Goal: Use online tool/utility: Utilize a website feature to perform a specific function

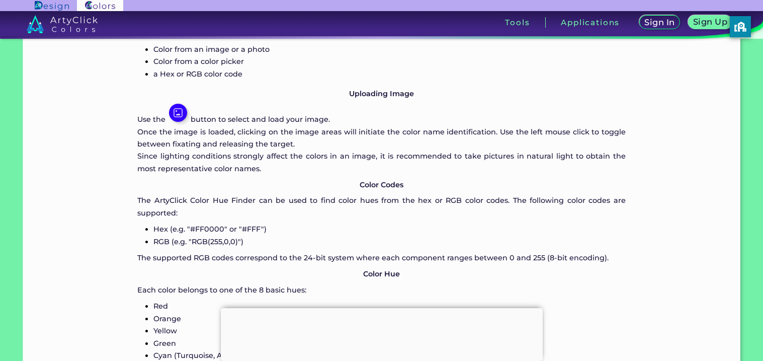
scroll to position [646, 0]
click at [183, 113] on img at bounding box center [179, 112] width 22 height 22
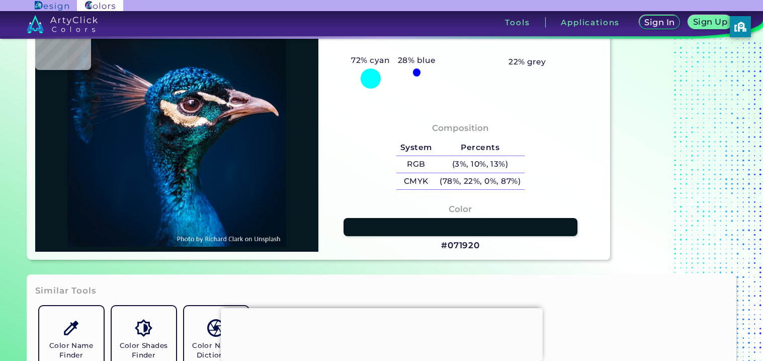
scroll to position [0, 0]
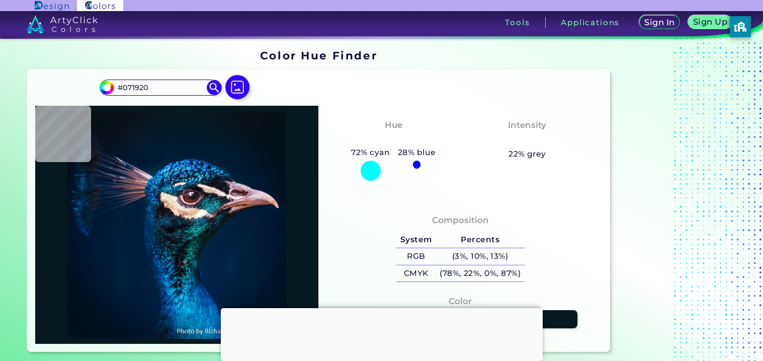
type input "#000000"
type input "#091217"
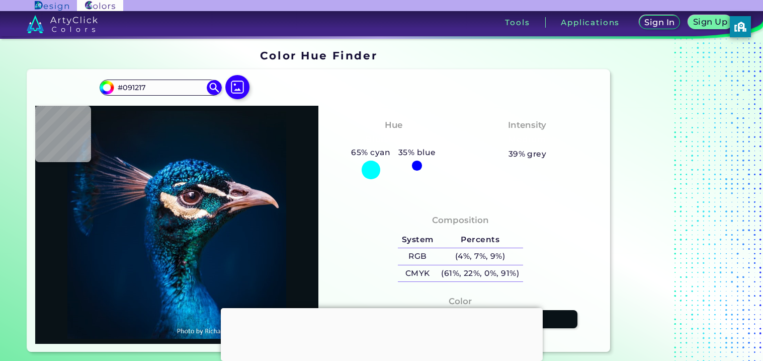
click at [249, 91] on div at bounding box center [237, 88] width 32 height 26
click at [231, 86] on img at bounding box center [237, 86] width 29 height 29
click at [0, 0] on input "file" at bounding box center [0, 0] width 0 height 0
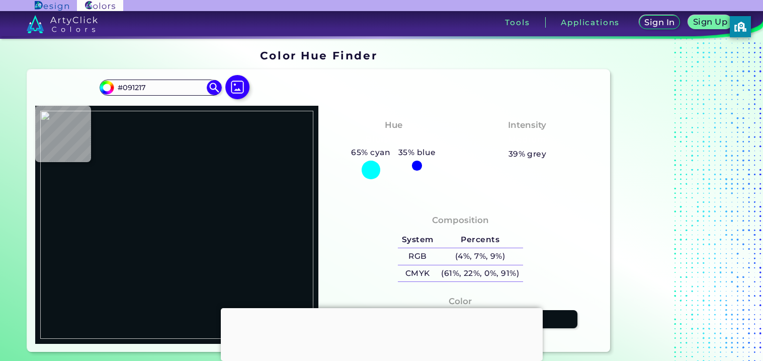
type input "#ffffff"
type input "#FFFFFF"
type input "#151515"
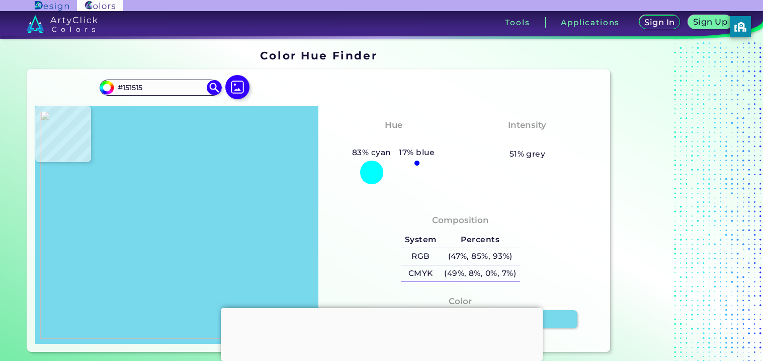
type input "#78d9ec"
type input "#78D9EC"
type input "#ffffff"
type input "#FFFFFF"
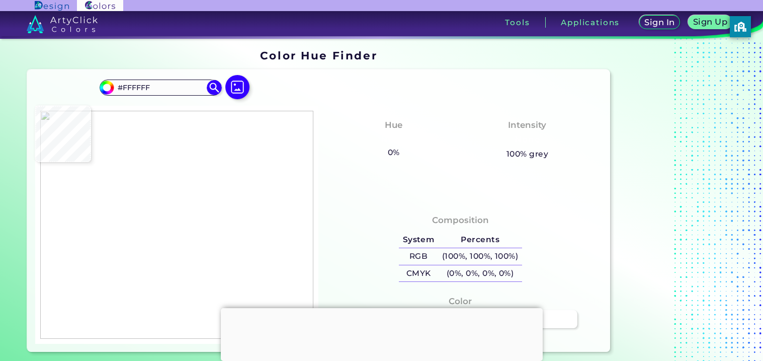
type input "#24c1e0"
type input "#24C1E0"
type input "#5ad3ec"
type input "#5AD3EC"
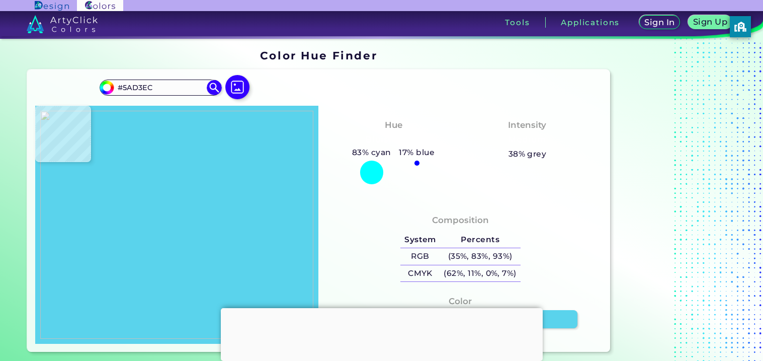
type input "#d0f2f9"
type input "#D0F2F9"
type input "#ddf6fa"
type input "#DDF6FA"
type input "#61d5ec"
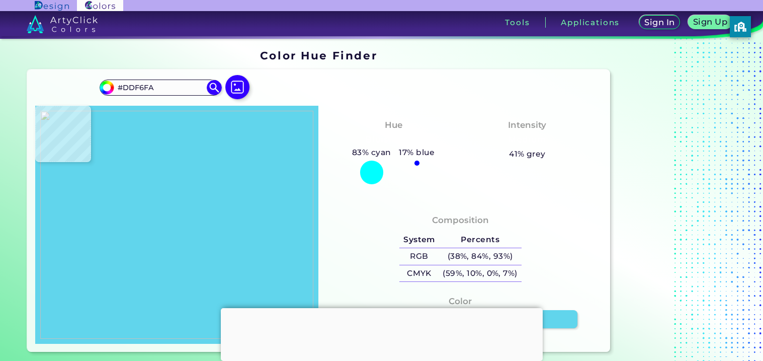
type input "#61D5EC"
type input "#5ad3ec"
type input "#5AD3EC"
click at [165, 253] on img at bounding box center [177, 225] width 274 height 228
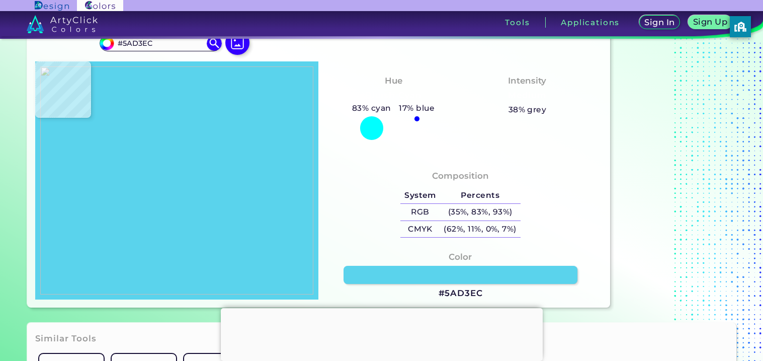
scroll to position [55, 0]
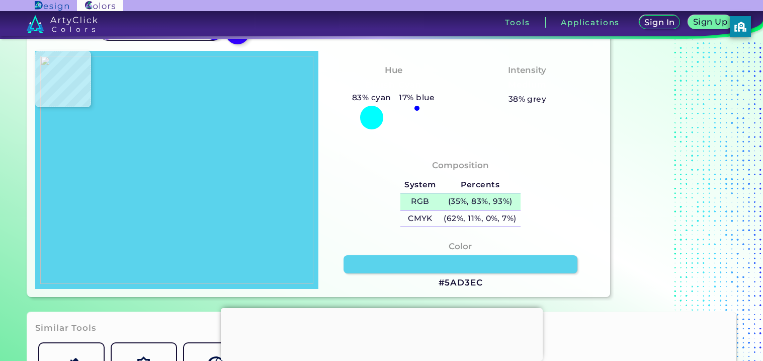
click at [417, 199] on h5 "RGB" at bounding box center [420, 201] width 39 height 17
click at [428, 201] on h5 "RGB" at bounding box center [420, 201] width 39 height 17
